Goal: Task Accomplishment & Management: Manage account settings

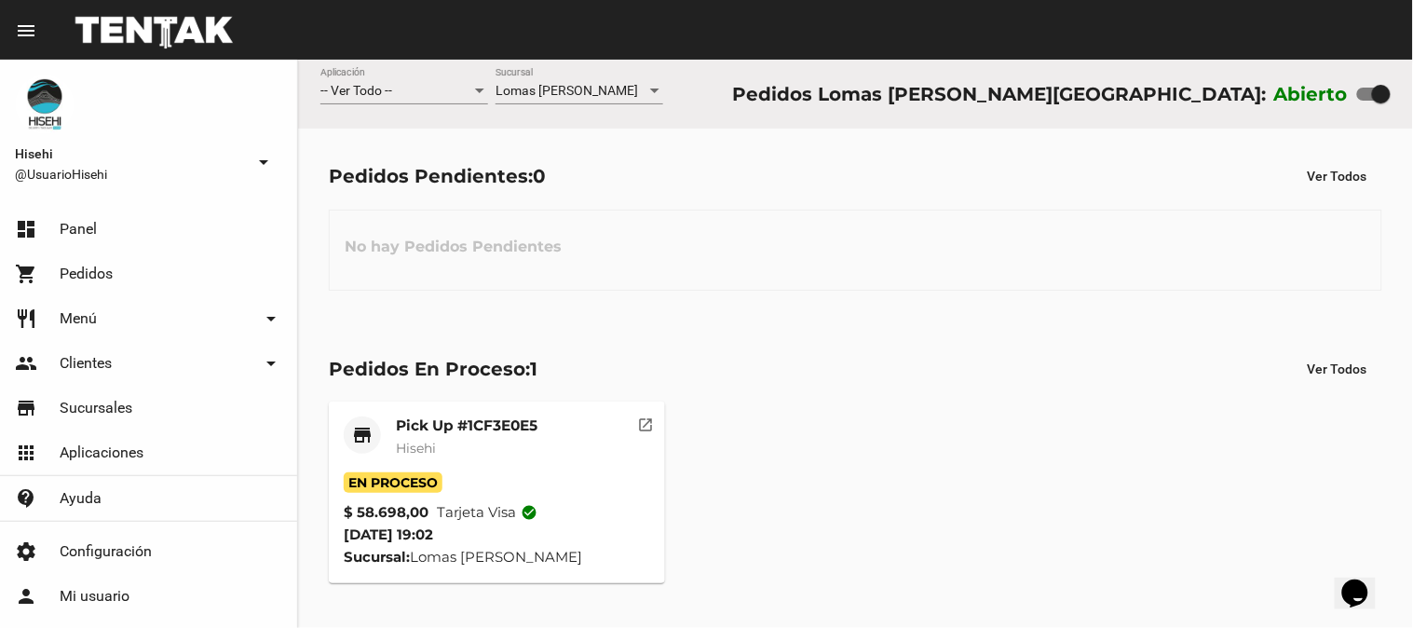
click at [459, 448] on mat-card-subtitle "Hisehi" at bounding box center [467, 448] width 142 height 19
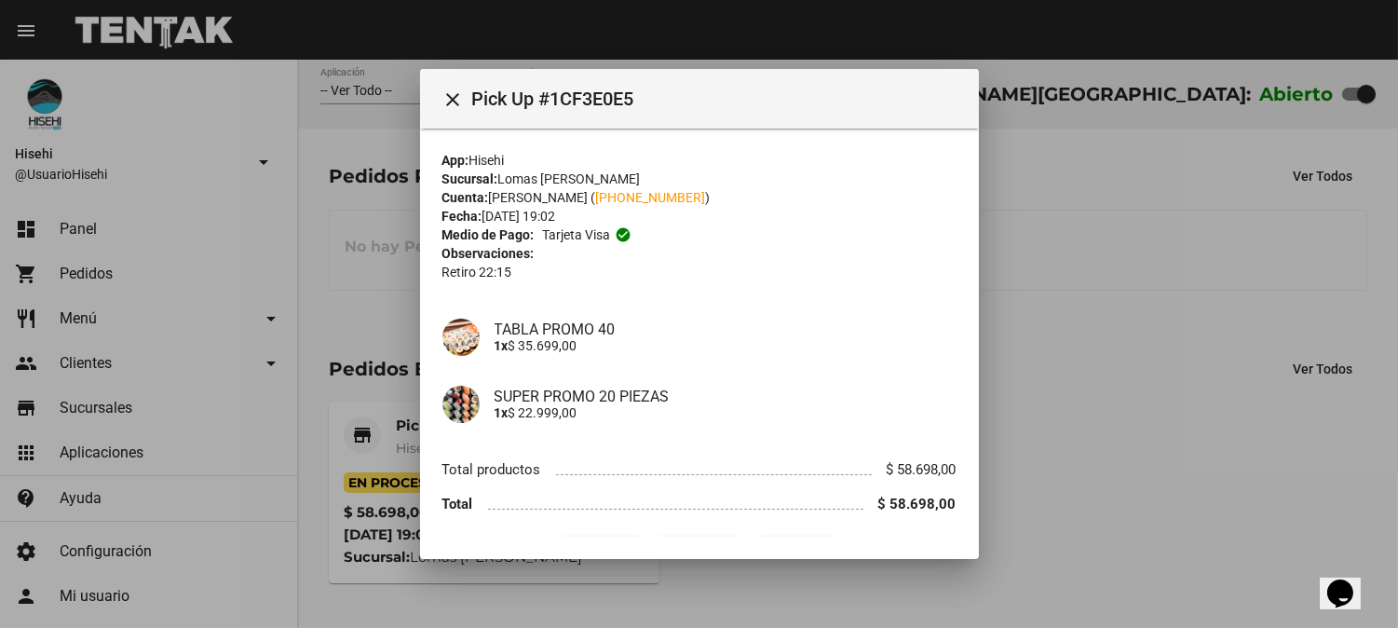
click at [326, 306] on div at bounding box center [699, 314] width 1398 height 628
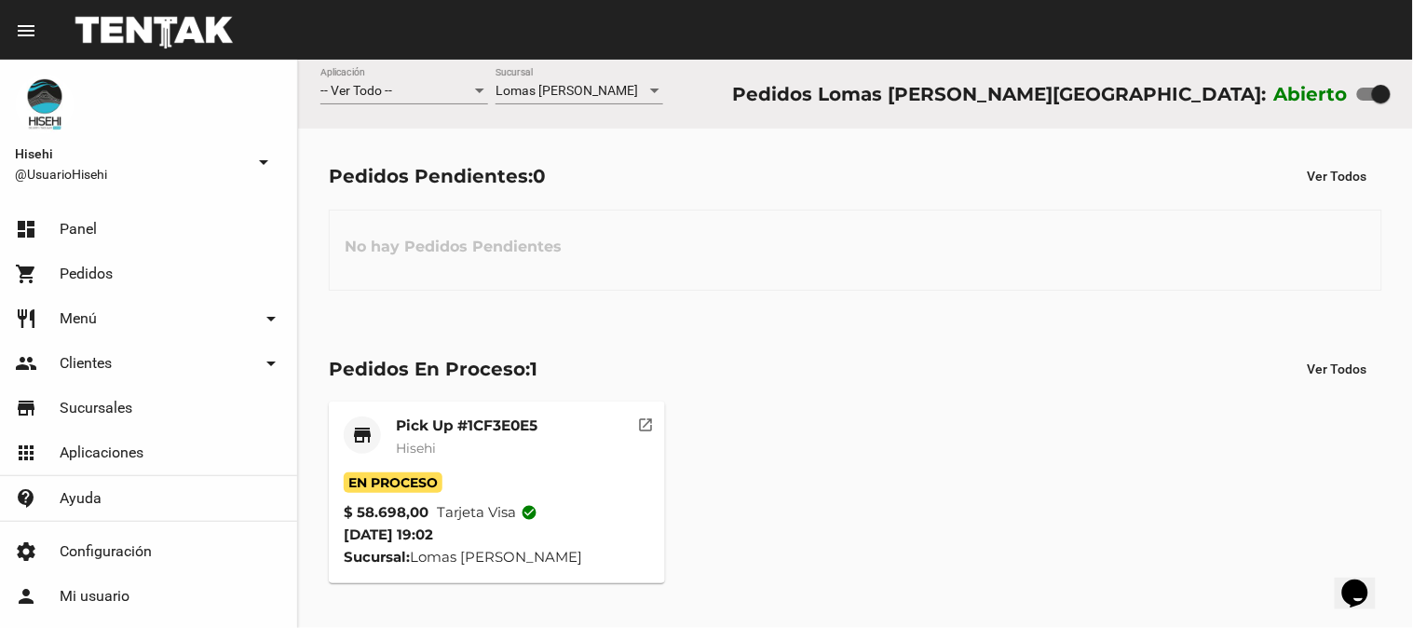
click at [323, 309] on div "Pedidos Pendientes: 0 Ver Todos No hay Pedidos Pendientes" at bounding box center [855, 225] width 1115 height 192
drag, startPoint x: 323, startPoint y: 309, endPoint x: 1108, endPoint y: 261, distance: 786.7
click at [1108, 261] on div "No hay Pedidos Pendientes" at bounding box center [855, 250] width 1053 height 81
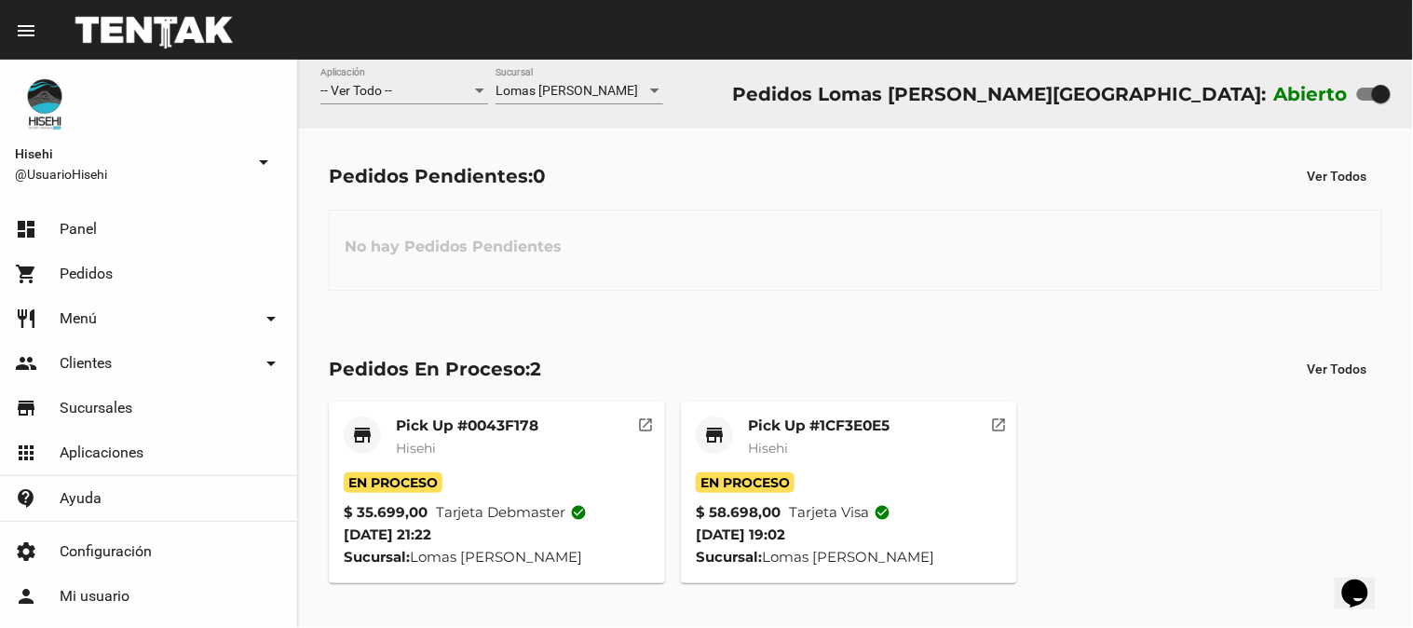
click at [478, 407] on mat-card "store Pick Up #0043F178 Hisehi En Proceso $ 35.699,00 Tarjeta debmaster check_c…" at bounding box center [497, 492] width 336 height 182
click at [482, 430] on mat-card-title "Pick Up #0043F178" at bounding box center [467, 425] width 143 height 19
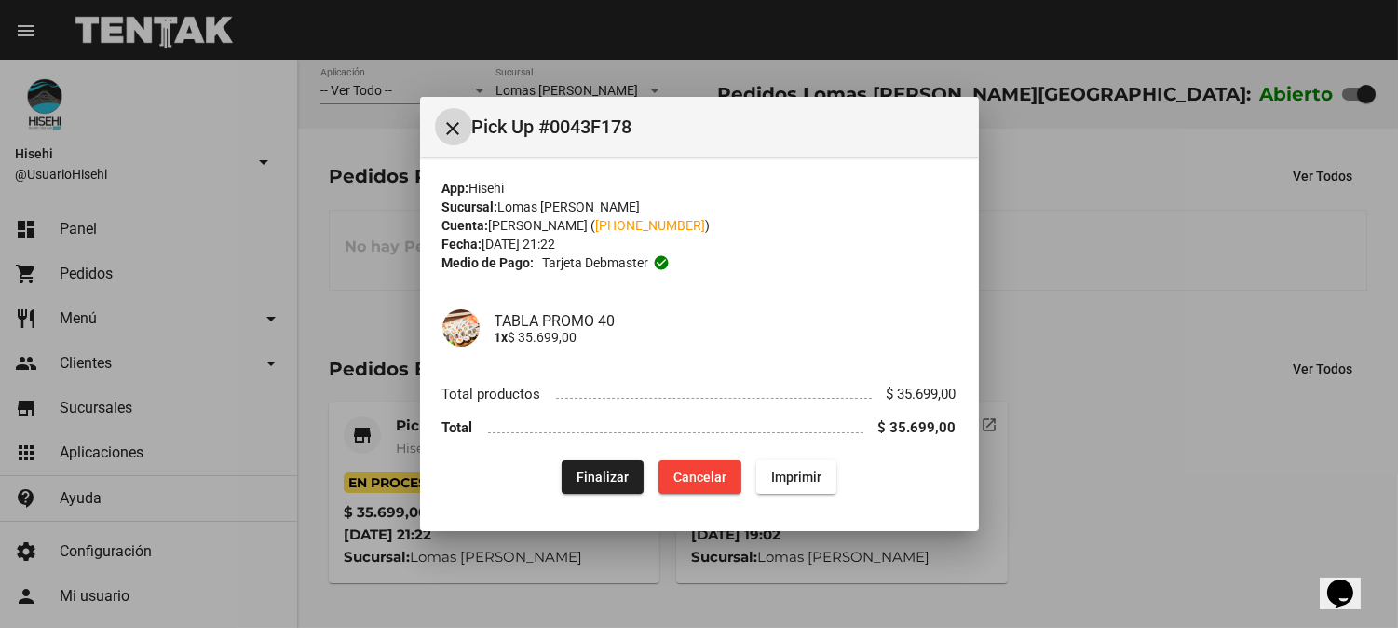
click at [457, 128] on mat-icon "close" at bounding box center [453, 128] width 22 height 22
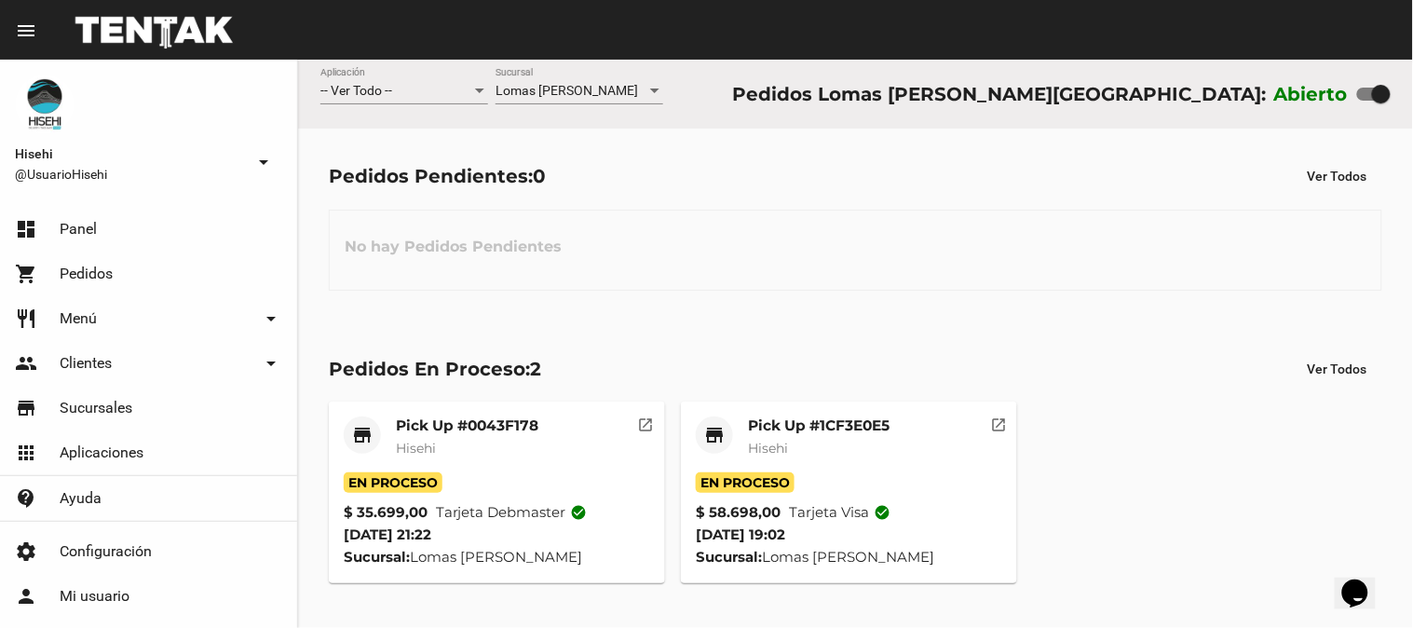
click at [808, 423] on mat-card-title "Pick Up #1CF3E0E5" at bounding box center [819, 425] width 142 height 19
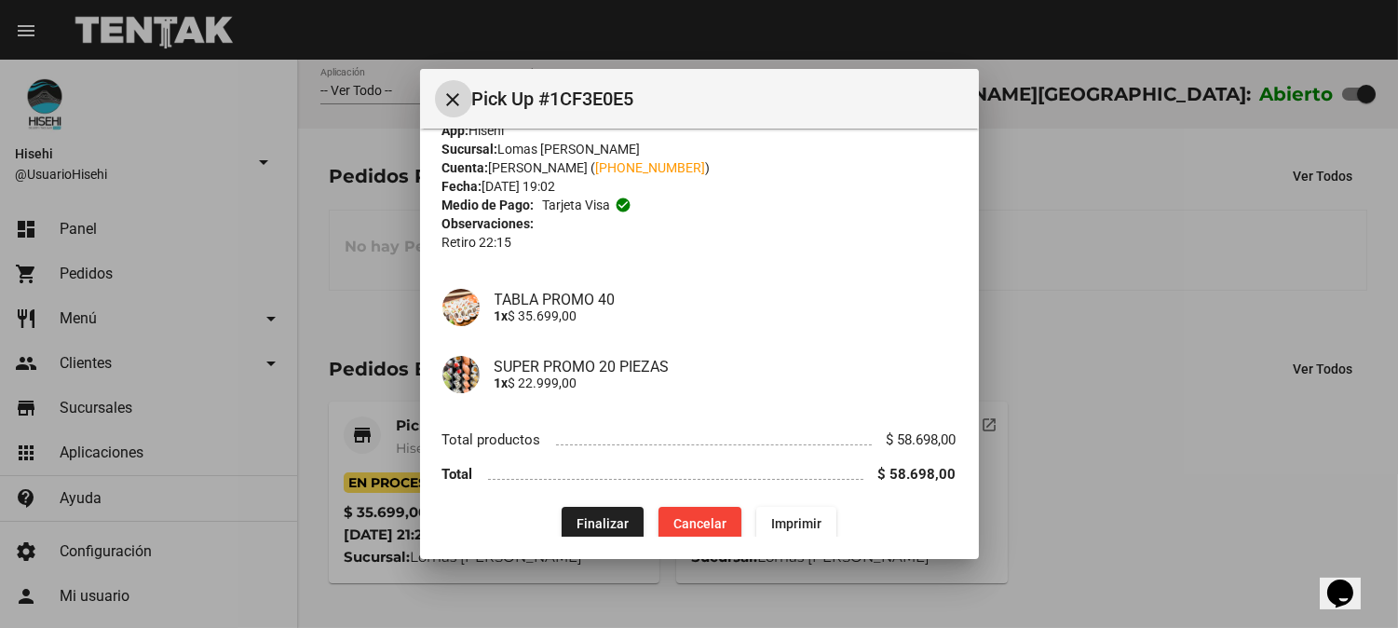
scroll to position [48, 0]
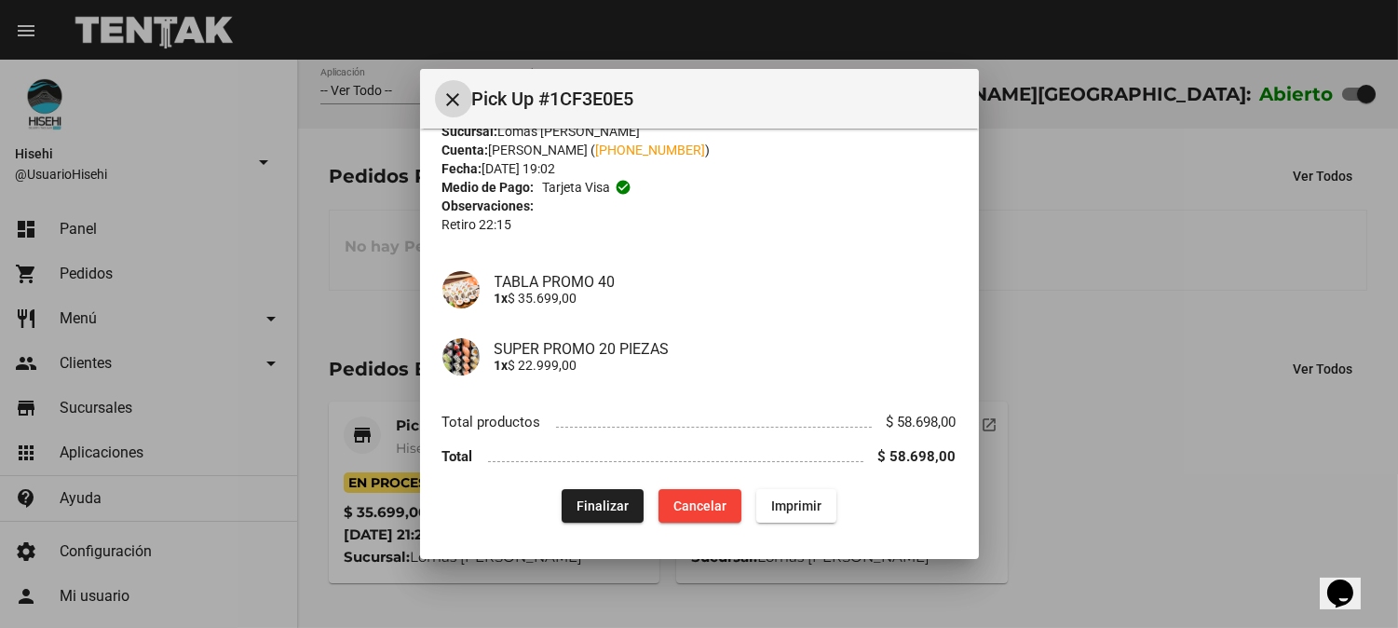
click at [581, 513] on button "Finalizar" at bounding box center [603, 506] width 82 height 34
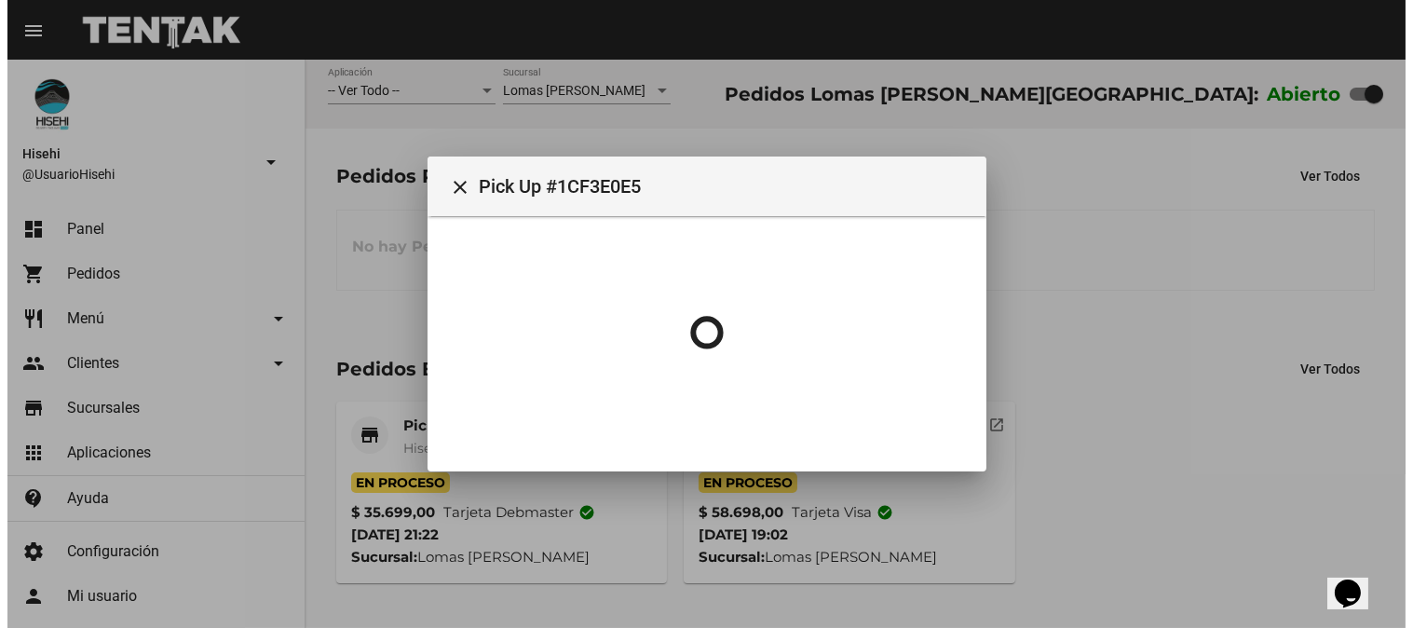
scroll to position [0, 0]
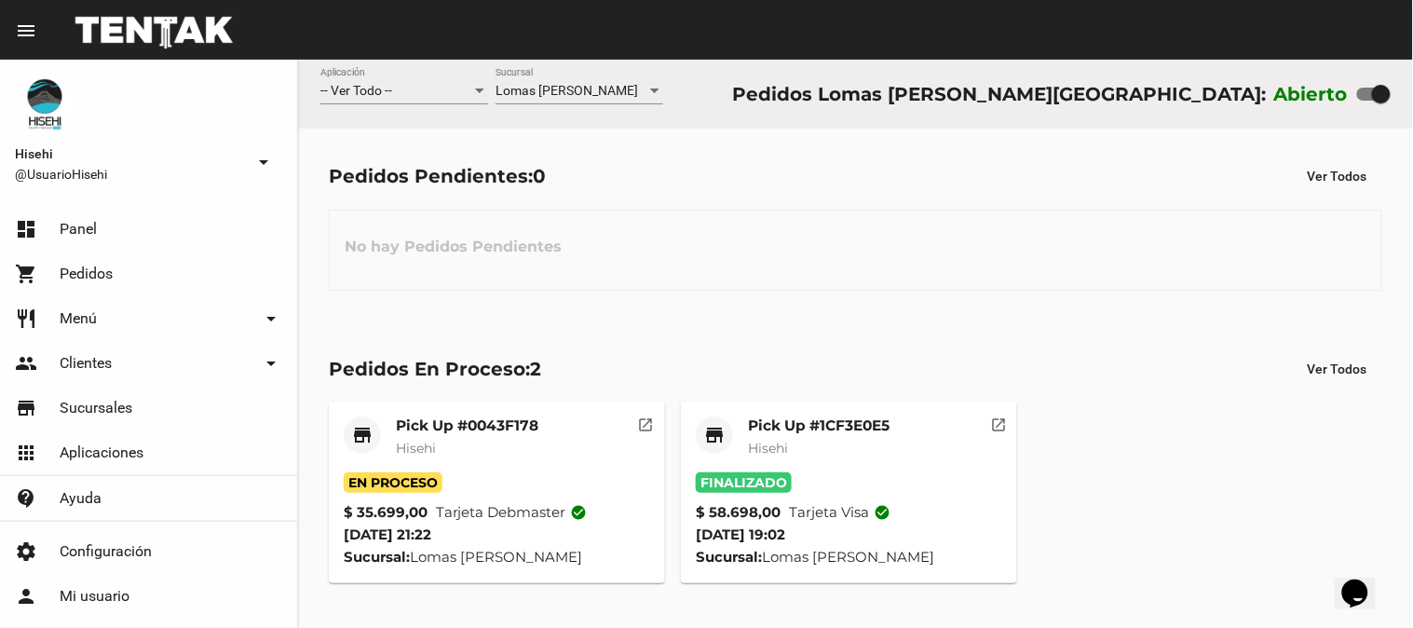
click at [523, 441] on mat-card-subtitle "Hisehi" at bounding box center [467, 448] width 143 height 19
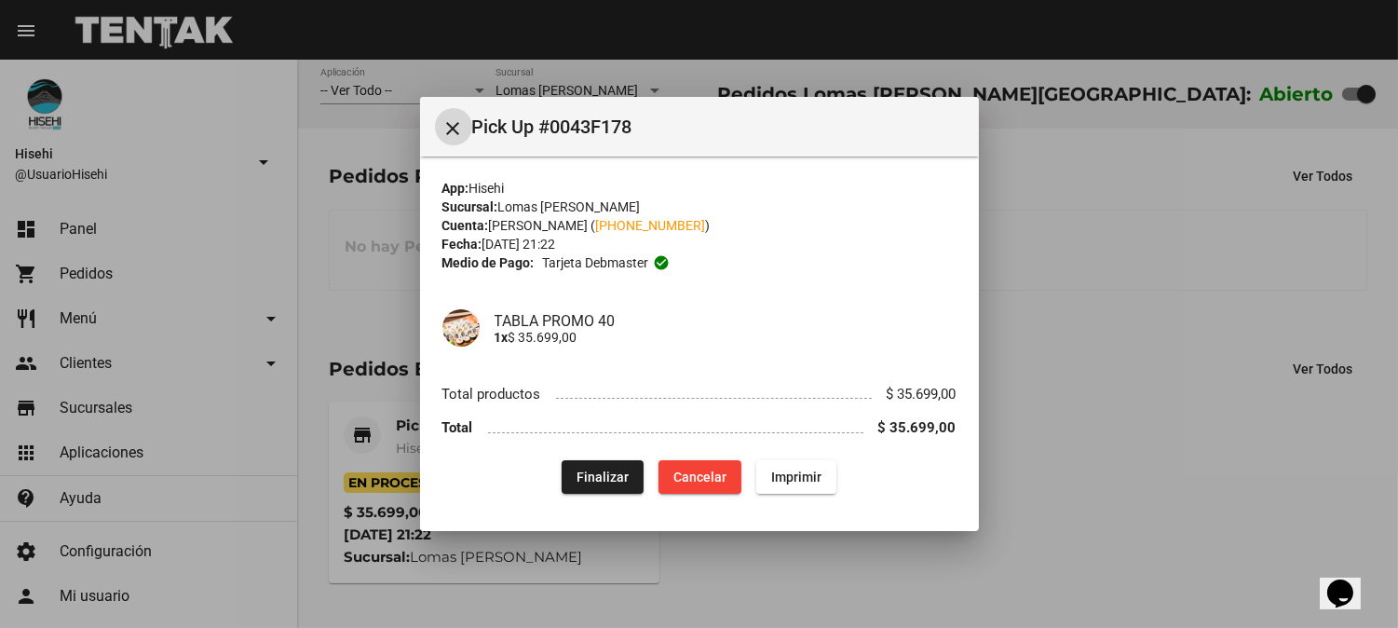
click at [373, 131] on div at bounding box center [699, 314] width 1398 height 628
